Goal: Navigation & Orientation: Find specific page/section

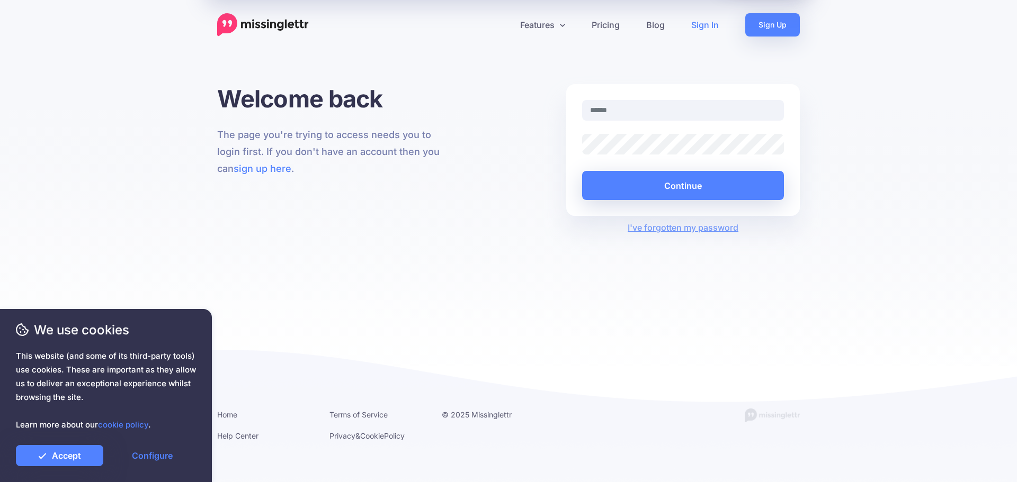
type input "**********"
click at [634, 184] on button "Continue" at bounding box center [683, 185] width 202 height 29
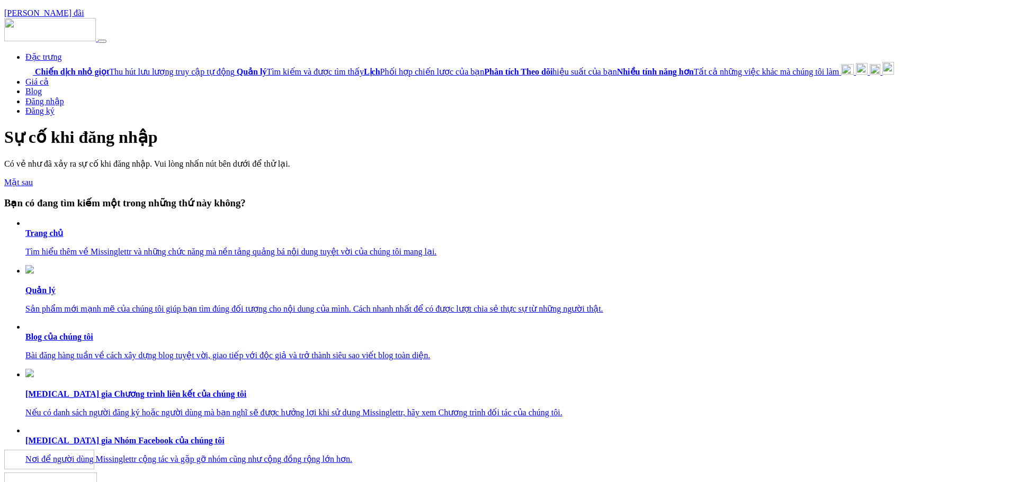
click at [742, 252] on p "Tìm hiểu thêm về Missinglettr và những chức năng mà nền tảng quảng bá nội dung …" at bounding box center [514, 252] width 979 height 10
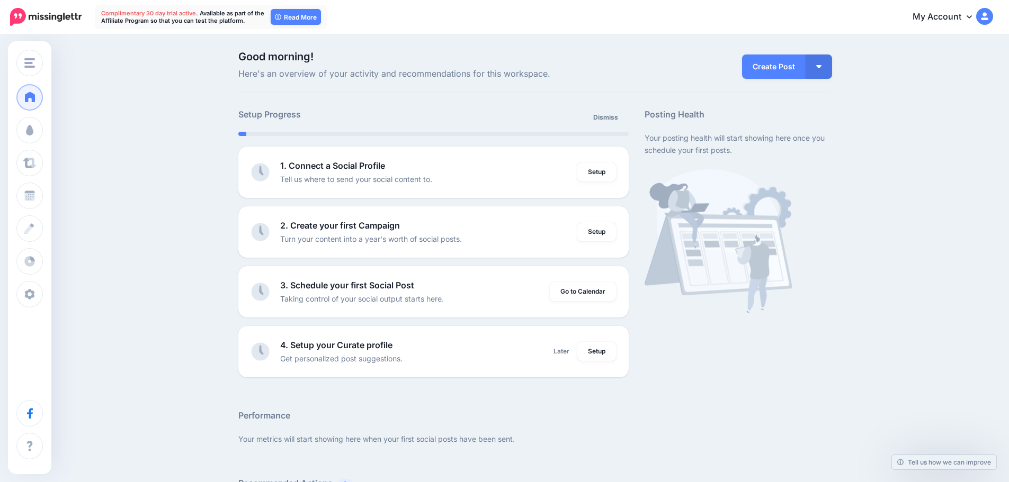
click at [541, 53] on span "Good morning!" at bounding box center [433, 56] width 390 height 11
click at [993, 13] on img at bounding box center [984, 16] width 17 height 17
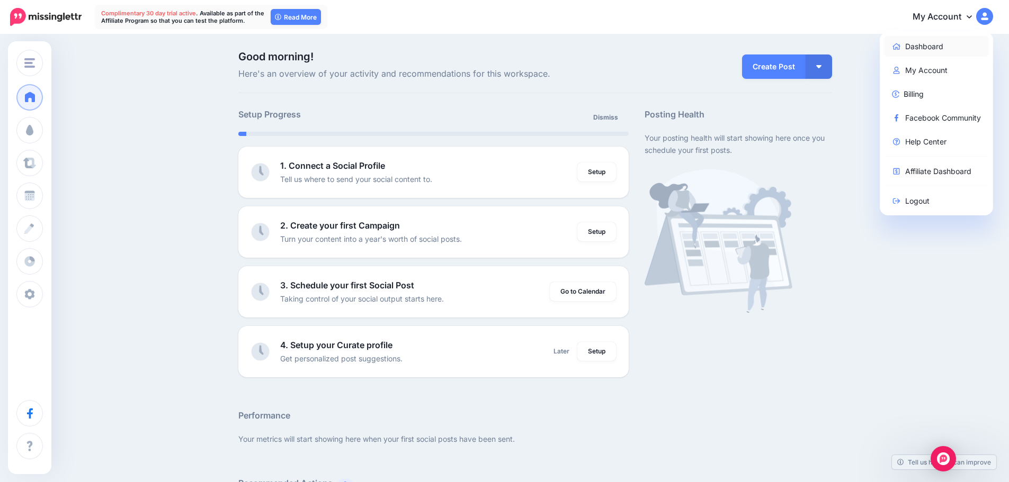
click at [932, 46] on link "Dashboard" at bounding box center [936, 46] width 105 height 21
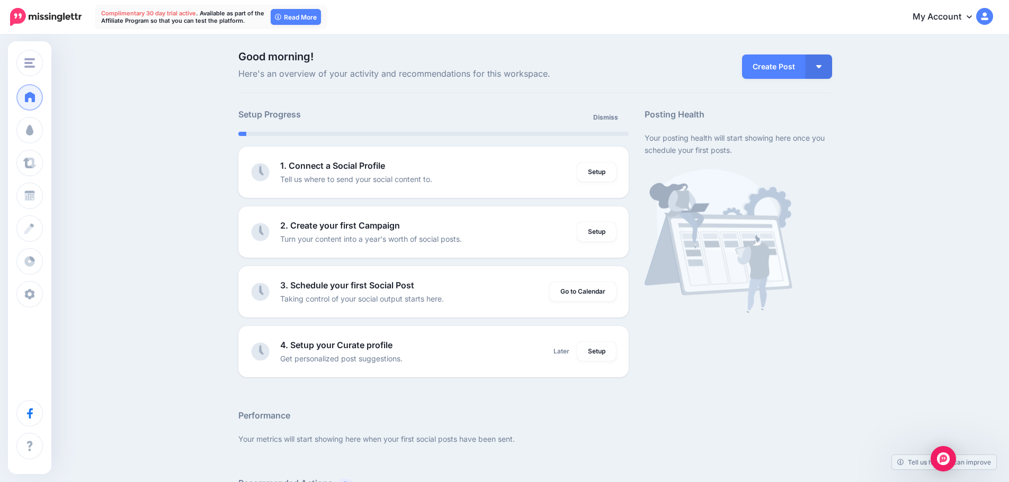
click at [993, 16] on img at bounding box center [984, 16] width 17 height 17
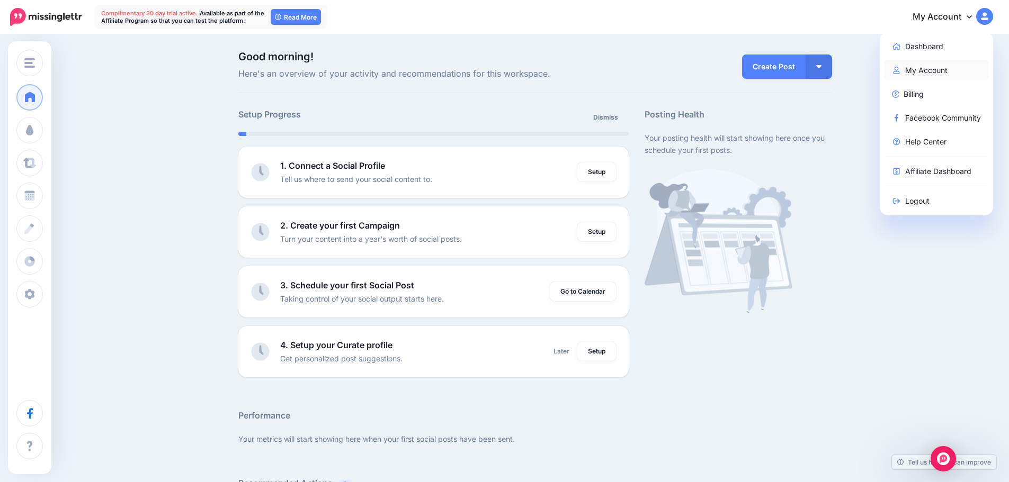
click at [949, 71] on link "My Account" at bounding box center [936, 70] width 105 height 21
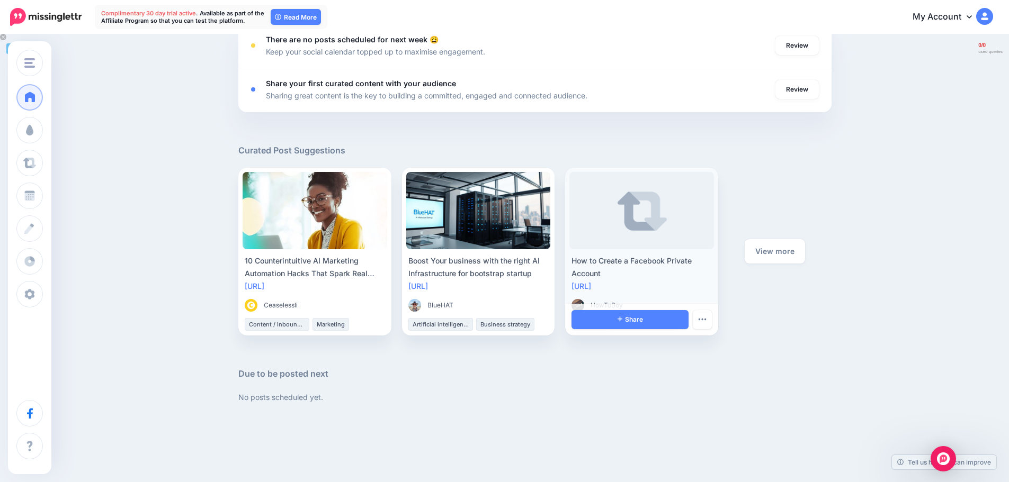
scroll to position [504, 0]
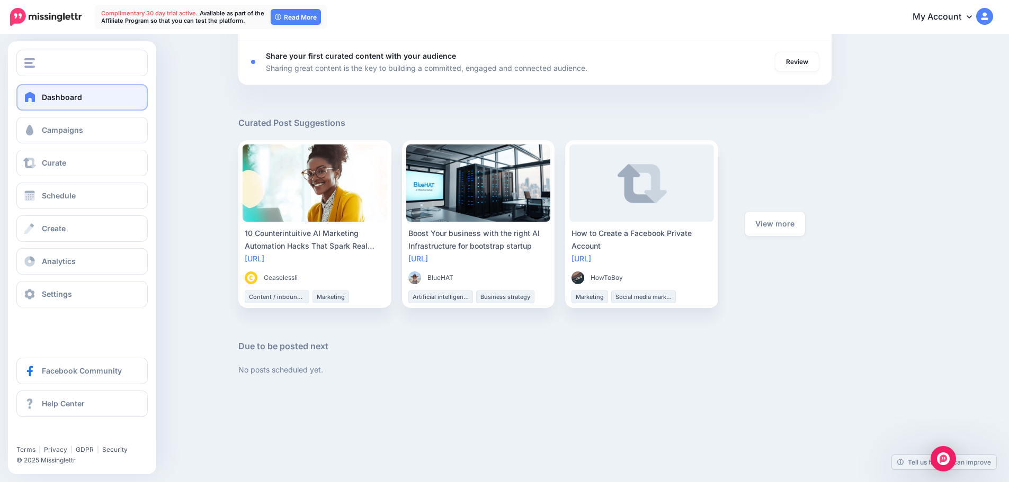
click at [51, 104] on link "Dashboard" at bounding box center [81, 97] width 131 height 26
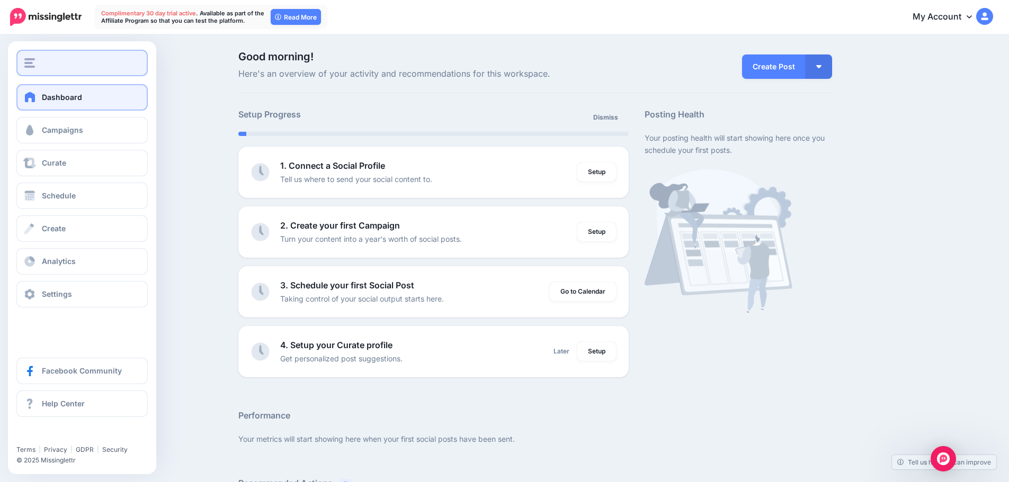
click at [32, 64] on img "button" at bounding box center [29, 63] width 11 height 10
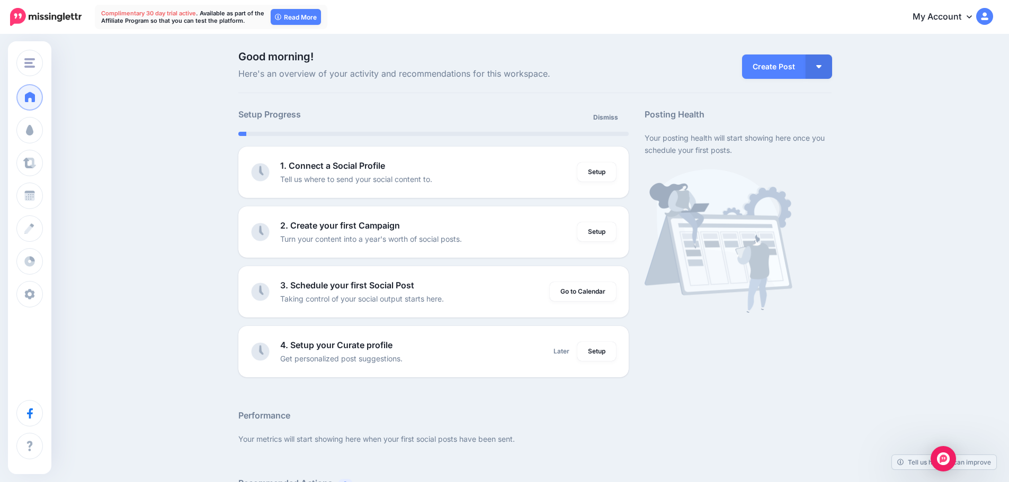
click at [993, 19] on img at bounding box center [984, 16] width 17 height 17
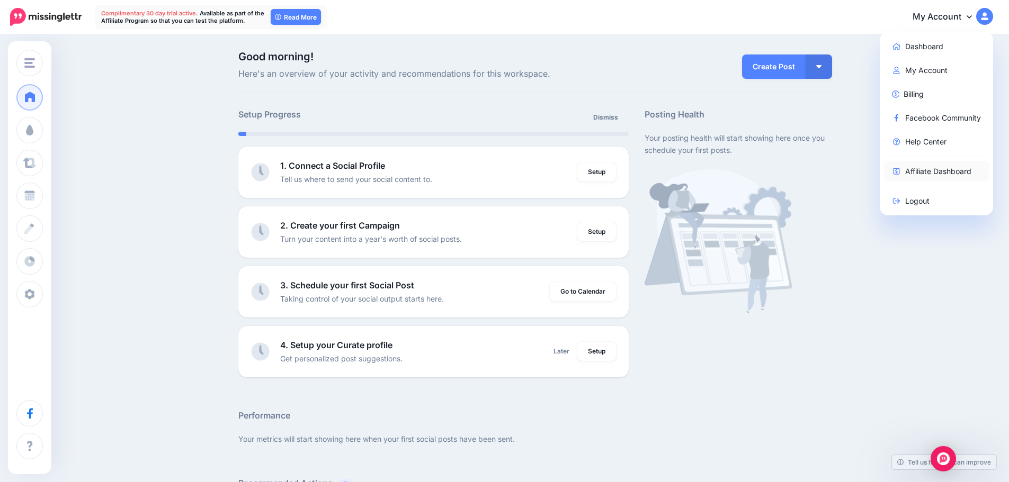
click at [944, 173] on link "Affiliate Dashboard" at bounding box center [936, 171] width 105 height 21
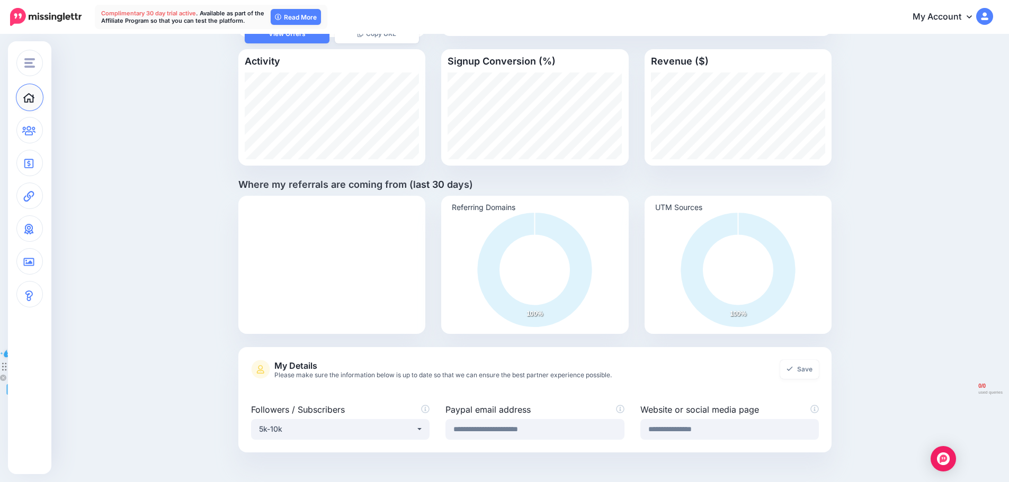
scroll to position [212, 0]
